Goal: Task Accomplishment & Management: Manage account settings

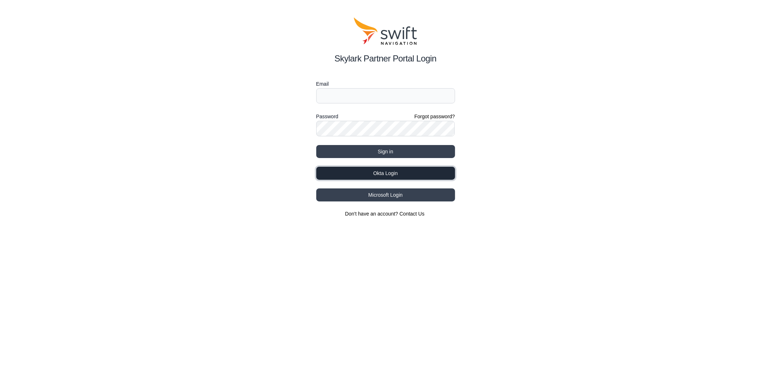
click at [406, 173] on button "Okta Login" at bounding box center [385, 173] width 139 height 13
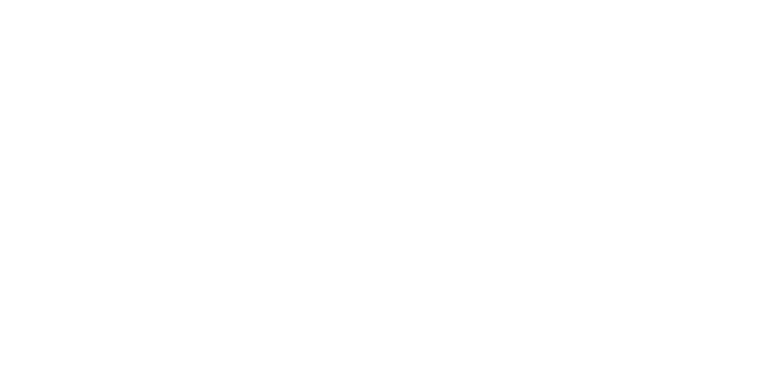
select select
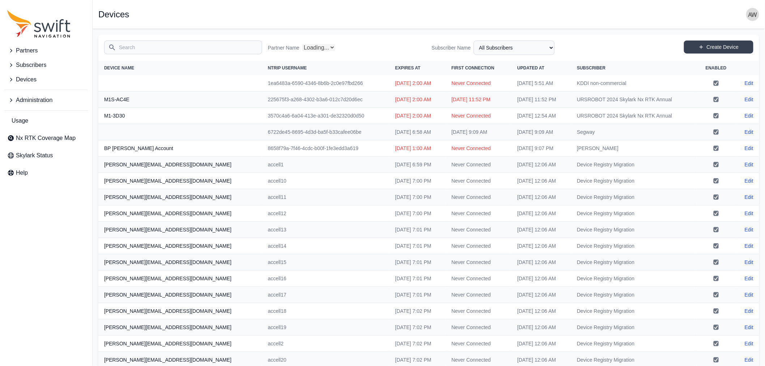
select select "Partner Name"
click at [196, 48] on input "Search" at bounding box center [183, 48] width 158 height 14
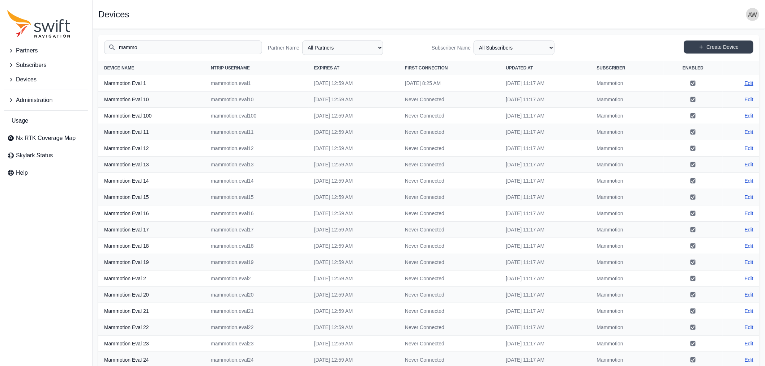
type input "mammo"
click at [753, 80] on link "Edit" at bounding box center [749, 83] width 9 height 7
select select "ab3272ce-40d0-4c94-a524-96a758ab755c"
select select "3b15b43b-1669-4ed1-98a2-52b11d9c3b06"
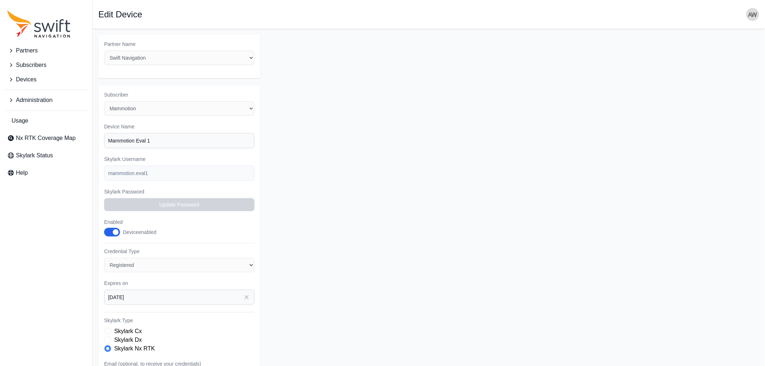
click at [28, 77] on span "Devices" at bounding box center [26, 79] width 21 height 9
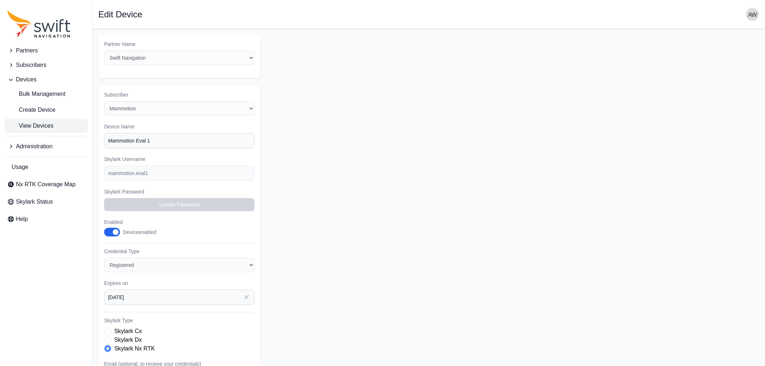
click at [41, 125] on span "View Devices" at bounding box center [30, 126] width 46 height 9
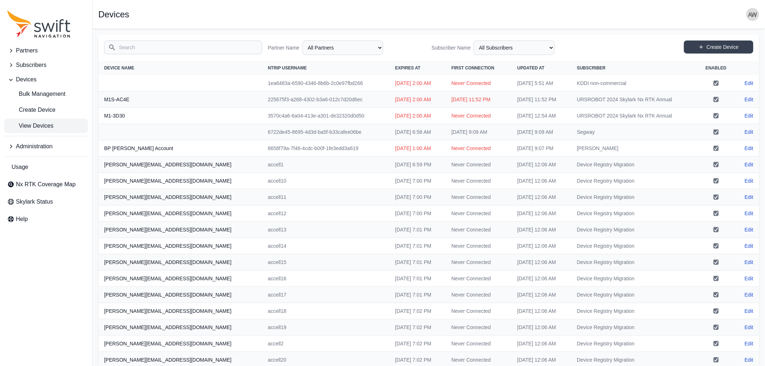
click at [173, 48] on input "Search" at bounding box center [183, 48] width 158 height 14
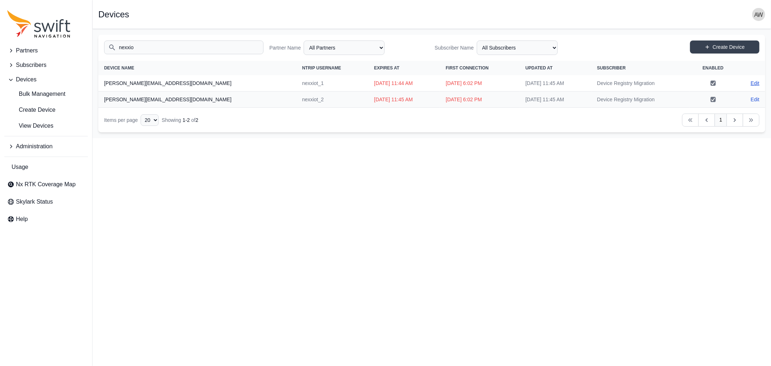
type input "nexxio"
click at [756, 81] on link "Edit" at bounding box center [755, 83] width 9 height 7
select select "ab3272ce-40d0-4c94-a524-96a758ab755c"
select select "7e8434a2-c6ea-49f0-86b6-41d2490d7345"
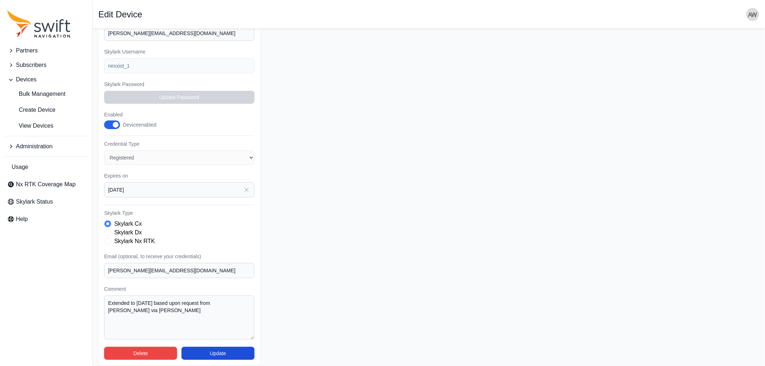
scroll to position [111, 0]
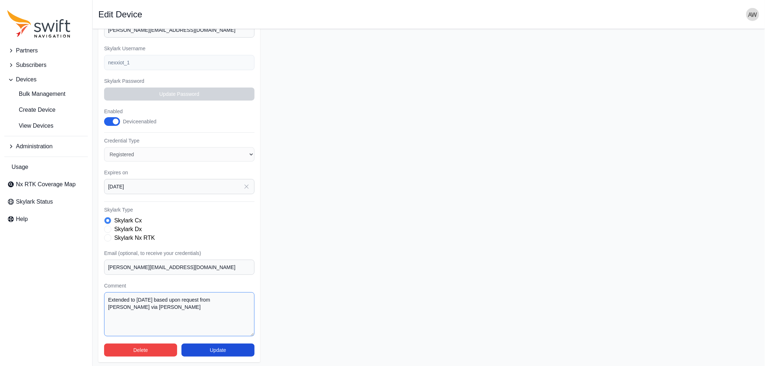
click at [158, 306] on textarea "Extended to 2025-09-30 based upon request from Jochen Bruns via Slack" at bounding box center [179, 314] width 150 height 44
click at [143, 303] on textarea "Extended to 2025-09-30 based upon request from Jochen Bruns via Slack." at bounding box center [179, 314] width 150 height 44
type textarea "Extended to 2025-09-30 based upon request from Jochen Bruns."
click at [189, 186] on input "2025-09-30" at bounding box center [179, 186] width 150 height 15
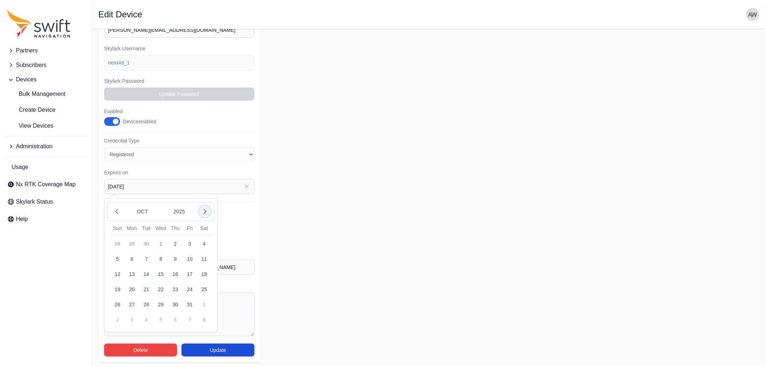
click at [204, 209] on icon "button" at bounding box center [204, 211] width 7 height 7
click at [131, 317] on button "1" at bounding box center [132, 319] width 14 height 14
type input "2025-12-01"
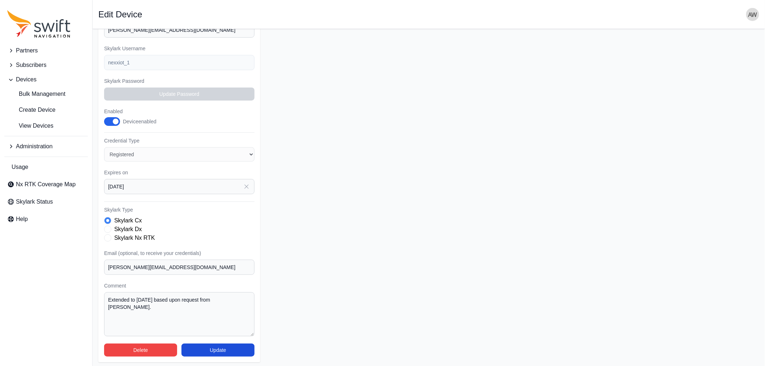
click at [106, 236] on span "Skylark Type" at bounding box center [107, 237] width 7 height 7
click at [149, 306] on textarea "Extended to 2025-09-30 based upon request from Jochen Bruns." at bounding box center [179, 314] width 150 height 44
click at [107, 294] on textarea "Extended to 2025-09-30 based upon request from Jochen Bruns." at bounding box center [179, 314] width 150 height 44
drag, startPoint x: 120, startPoint y: 297, endPoint x: 105, endPoint y: 297, distance: 14.8
click at [105, 297] on textarea "Only used for raw RTCM data Extended to 2025-09-30 based upon request from Joch…" at bounding box center [179, 314] width 150 height 44
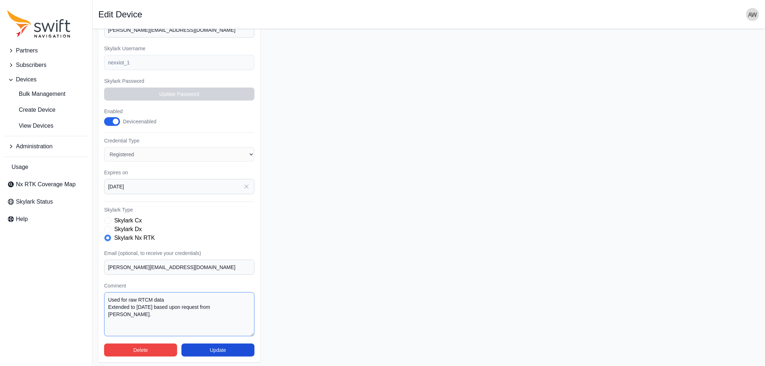
click at [167, 297] on textarea "Used for raw RTCM data Extended to 2025-09-30 based upon request from Jochen Br…" at bounding box center [179, 314] width 150 height 44
type textarea "Used for raw RTCM data. Extended to 2025-09-30 based upon request from Jochen B…"
click at [219, 346] on button "Update" at bounding box center [218, 350] width 73 height 13
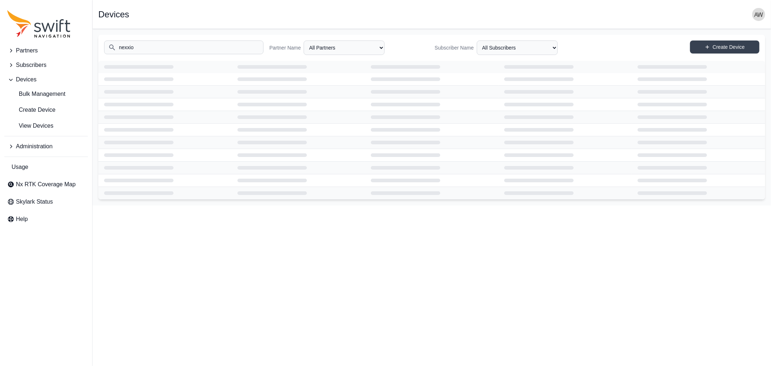
click at [176, 45] on input "nexxio" at bounding box center [183, 48] width 159 height 14
type input "nexxiot"
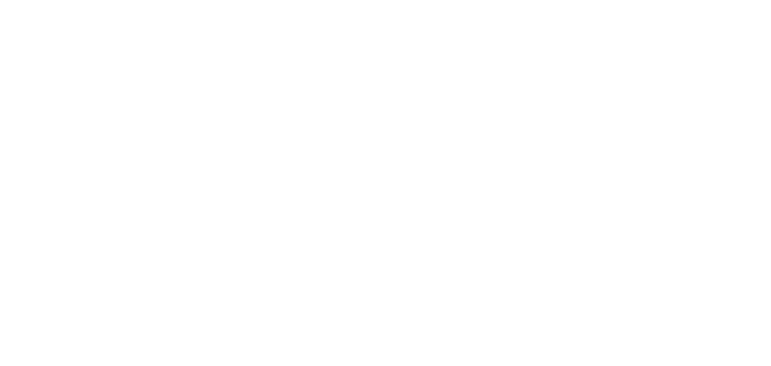
select select
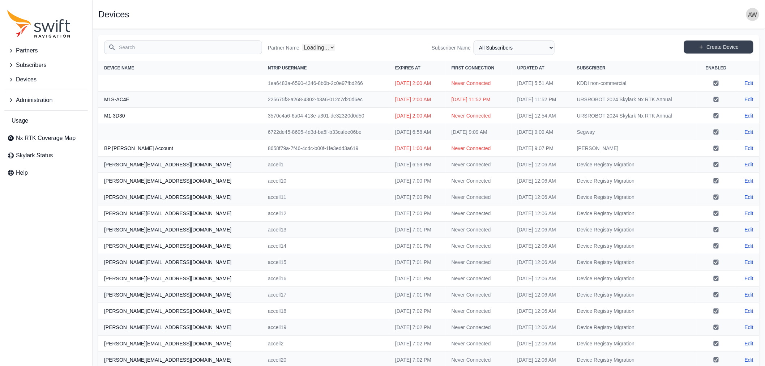
click at [168, 49] on input "Search" at bounding box center [183, 48] width 158 height 14
select select "Partner Name"
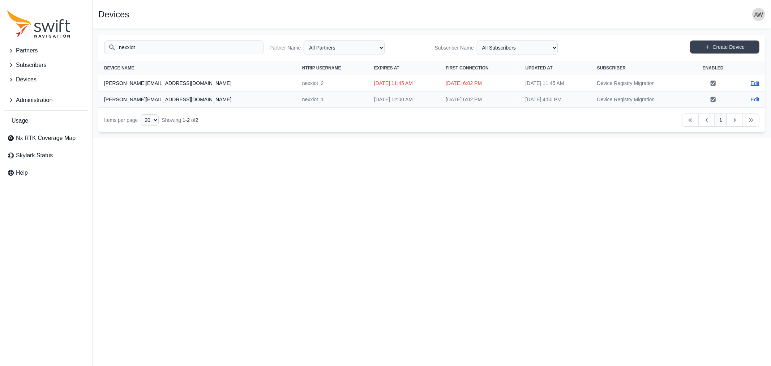
type input "nexxiot"
click at [754, 81] on link "Edit" at bounding box center [755, 83] width 9 height 7
select select "ab3272ce-40d0-4c94-a524-96a758ab755c"
select select "7e8434a2-c6ea-49f0-86b6-41d2490d7345"
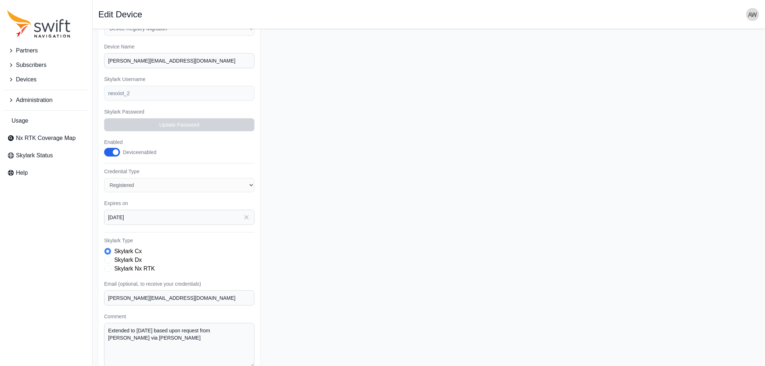
scroll to position [111, 0]
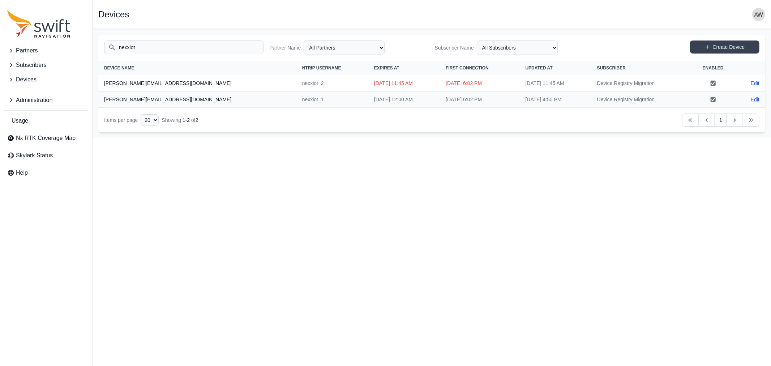
click at [756, 98] on link "Edit" at bounding box center [755, 99] width 9 height 7
select select "ab3272ce-40d0-4c94-a524-96a758ab755c"
select select "7e8434a2-c6ea-49f0-86b6-41d2490d7345"
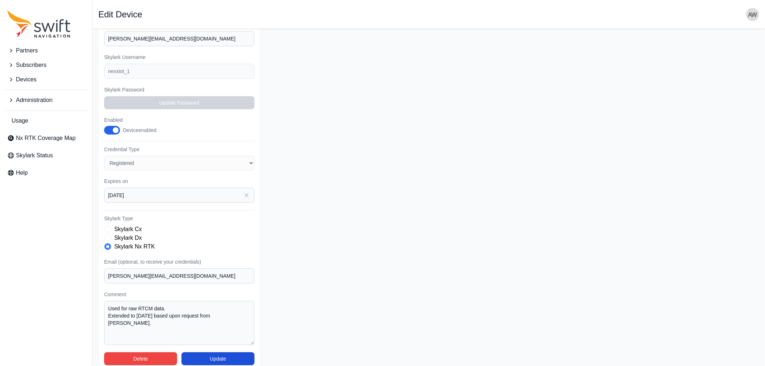
scroll to position [111, 0]
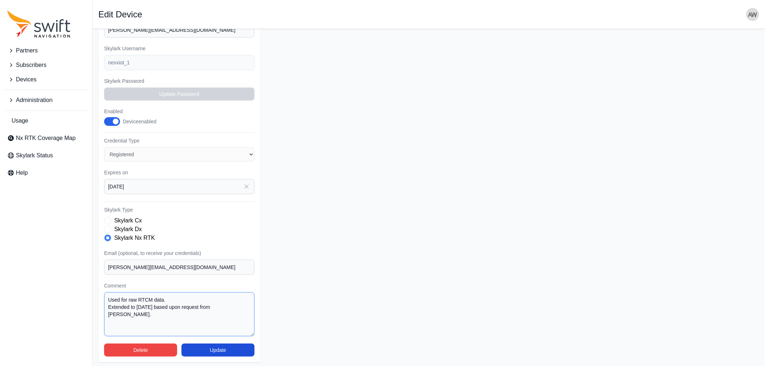
drag, startPoint x: 161, startPoint y: 304, endPoint x: 150, endPoint y: 304, distance: 10.8
click at [150, 304] on textarea "Used for raw RTCM data. Extended to 2025-09-30 based upon request from Jochen B…" at bounding box center [179, 314] width 150 height 44
drag, startPoint x: 133, startPoint y: 311, endPoint x: 102, endPoint y: 298, distance: 33.9
click at [102, 298] on div "Subscriber Select a Subscriber <Partner Name> - Customer 1 <Partner Name> - Cus…" at bounding box center [179, 169] width 162 height 388
type textarea "Used for raw RTCM data. Extended to 2025-12-02 based upon request from Jochen B…"
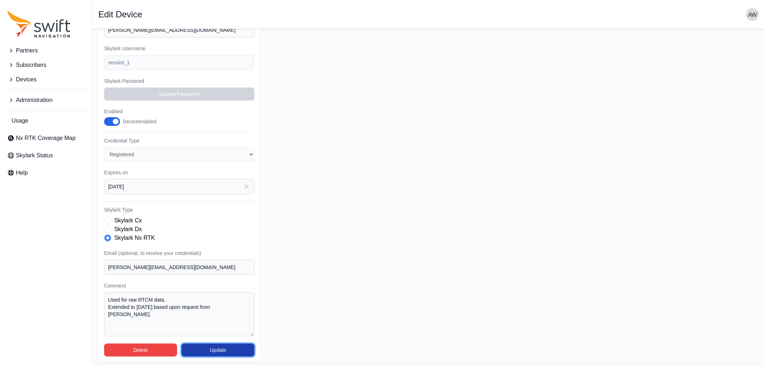
click at [213, 348] on button "Update" at bounding box center [218, 350] width 73 height 13
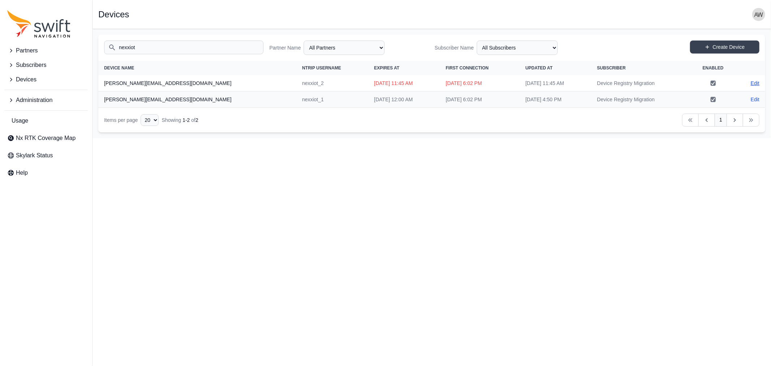
click at [756, 81] on link "Edit" at bounding box center [755, 83] width 9 height 7
select select "ab3272ce-40d0-4c94-a524-96a758ab755c"
select select "7e8434a2-c6ea-49f0-86b6-41d2490d7345"
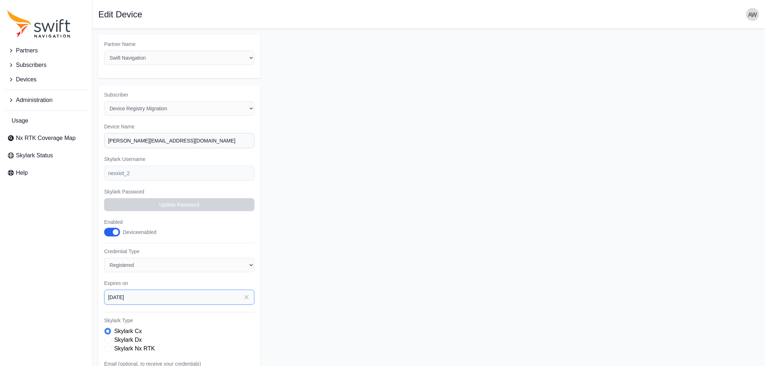
click at [214, 298] on input "2025-09-30" at bounding box center [179, 297] width 150 height 15
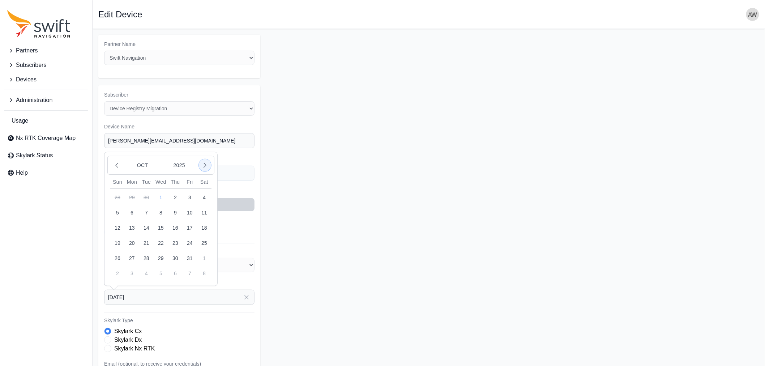
click at [204, 164] on icon "button" at bounding box center [204, 165] width 7 height 7
click at [175, 254] on button "1" at bounding box center [175, 258] width 14 height 14
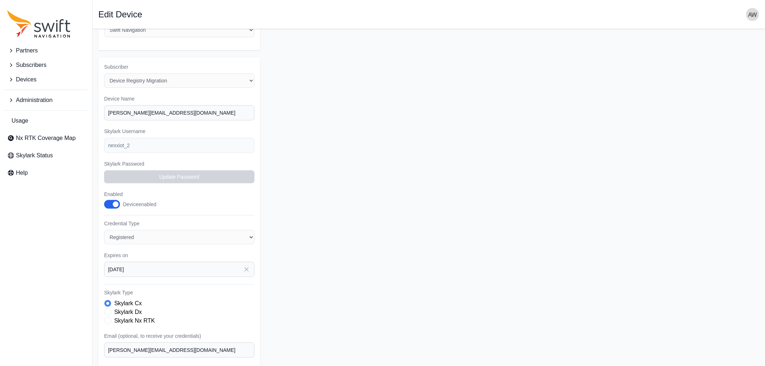
scroll to position [40, 0]
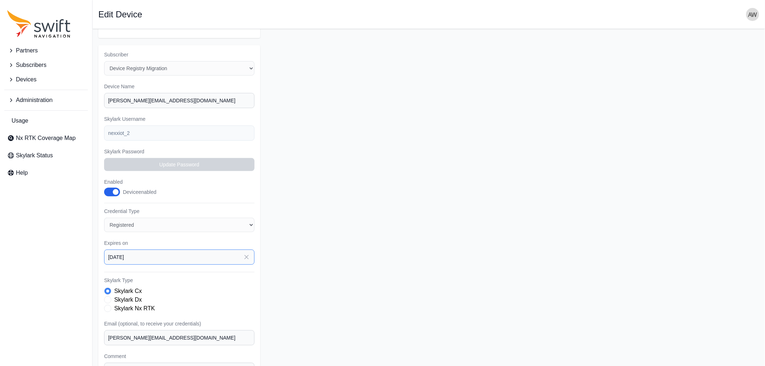
click at [170, 254] on input "2026-01-01" at bounding box center [179, 257] width 150 height 15
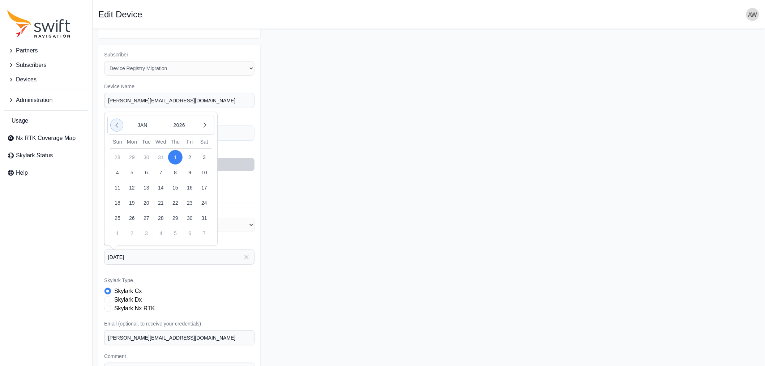
click at [120, 122] on icon "button" at bounding box center [116, 125] width 7 height 7
click at [146, 154] on button "2" at bounding box center [146, 157] width 14 height 14
type input "2025-12-02"
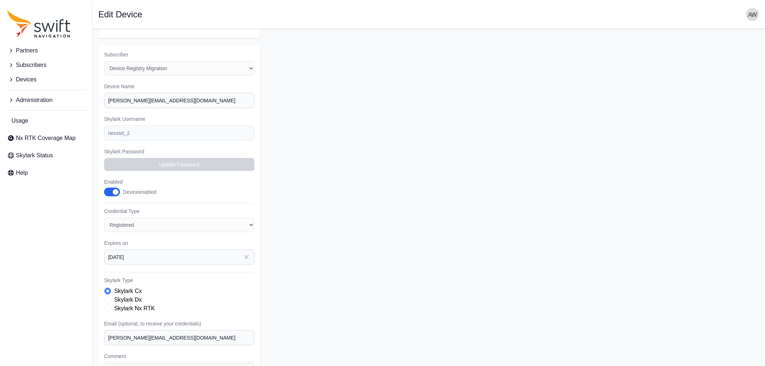
scroll to position [80, 0]
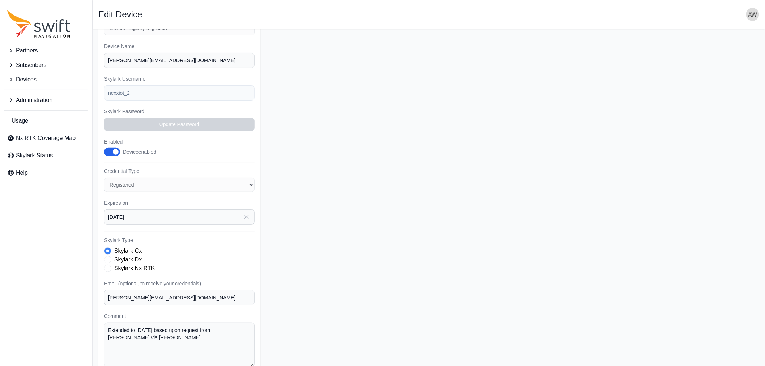
click at [108, 266] on span "Skylark Type" at bounding box center [107, 268] width 7 height 7
drag, startPoint x: 145, startPoint y: 336, endPoint x: 105, endPoint y: 327, distance: 40.7
click at [105, 327] on textarea "Extended to 2025-09-30 based upon request from Jochen Bruns via Slack" at bounding box center [179, 345] width 150 height 44
paste textarea "Used for raw RTCM data. Extended to 2025-12-02 based upon request from Jochen B…"
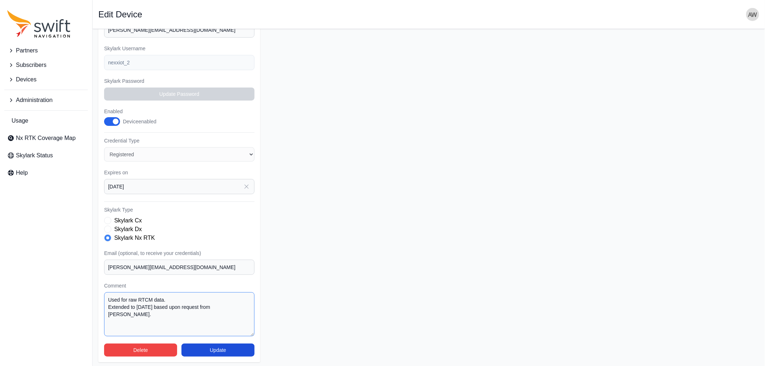
drag, startPoint x: 187, startPoint y: 295, endPoint x: 93, endPoint y: 301, distance: 93.9
click at [93, 301] on main "Open sidebar Edit Device Partner Name Select a Partner AlpsAlpine Asensing Bad …" at bounding box center [429, 143] width 673 height 450
type textarea "Extended to 2025-12-02 based upon request from Jochen Bruns."
click at [220, 348] on button "Update" at bounding box center [218, 350] width 73 height 13
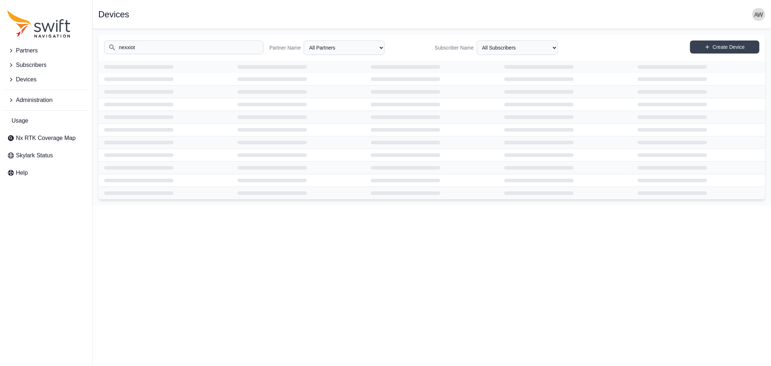
click at [157, 46] on input "nexxiot" at bounding box center [183, 48] width 159 height 14
drag, startPoint x: 157, startPoint y: 46, endPoint x: 88, endPoint y: 46, distance: 68.7
click at [88, 46] on div "Partners Subscribers Devices Administration Usage Nx RTK Coverage Map Skylark S…" at bounding box center [385, 117] width 771 height 176
click at [175, 45] on input "nexxiot" at bounding box center [183, 48] width 159 height 14
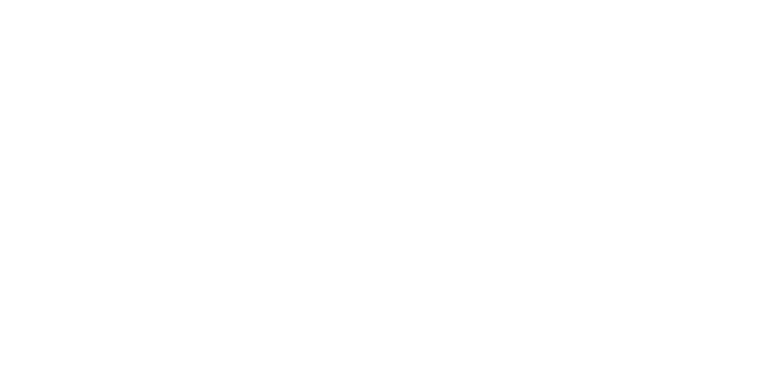
select select
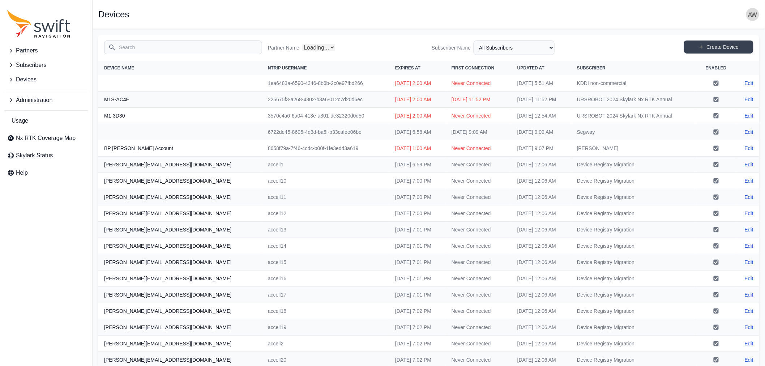
click at [178, 48] on input "Search" at bounding box center [183, 48] width 158 height 14
select select "Partner Name"
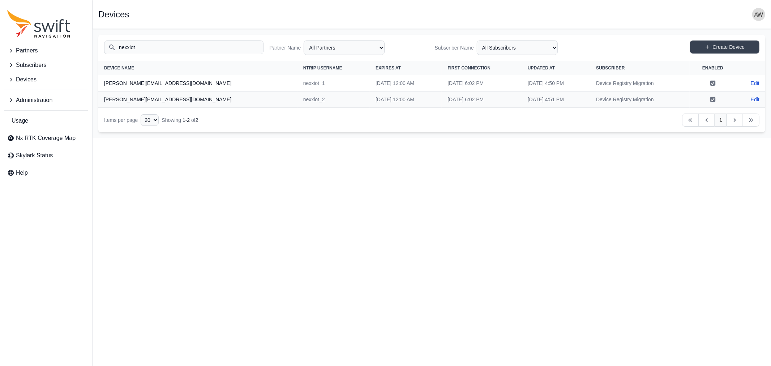
type input "nexxiot"
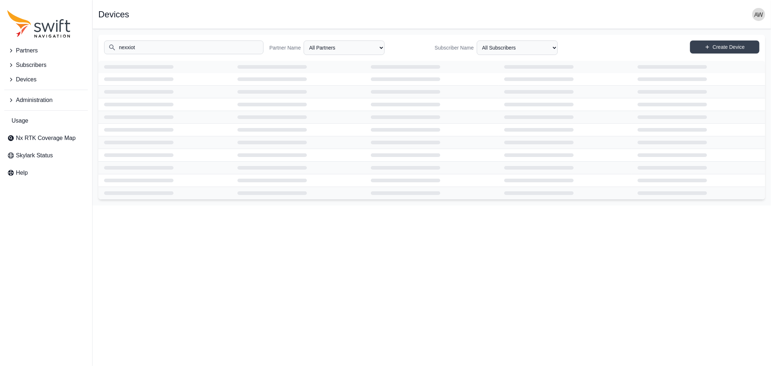
click at [22, 80] on span "Devices" at bounding box center [26, 79] width 21 height 9
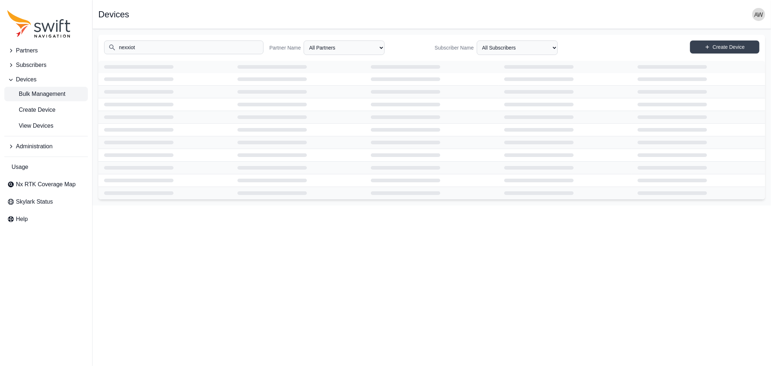
click at [56, 93] on span "Bulk Management" at bounding box center [36, 94] width 58 height 9
